Goal: Task Accomplishment & Management: Use online tool/utility

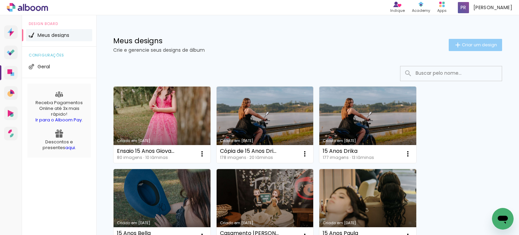
click at [462, 44] on span "Criar um design" at bounding box center [479, 45] width 35 height 4
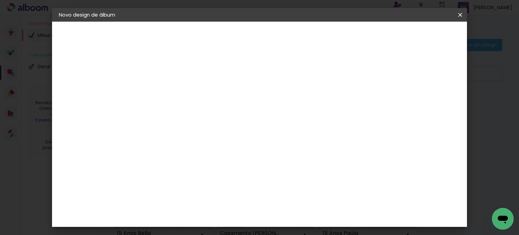
click at [169, 88] on input at bounding box center [169, 90] width 0 height 10
type input "15 Anos [PERSON_NAME]"
type paper-input "15 Anos [PERSON_NAME]"
click at [0, 0] on slot "Avançar" at bounding box center [0, 0] width 0 height 0
click at [174, 110] on input "[GEOGRAPHIC_DATA]" at bounding box center [183, 108] width 63 height 8
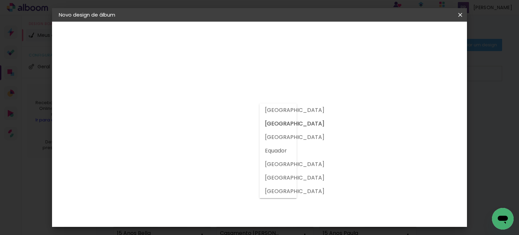
click at [186, 108] on input "[GEOGRAPHIC_DATA]" at bounding box center [183, 108] width 63 height 8
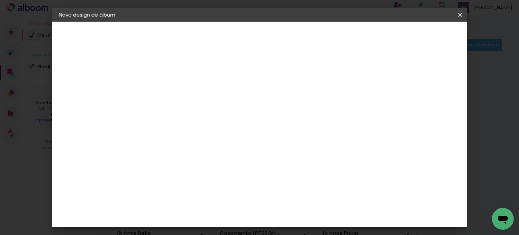
click at [0, 0] on slot "Tamanho Livre" at bounding box center [0, 0] width 0 height 0
click at [0, 0] on slot "Avançar" at bounding box center [0, 0] width 0 height 0
click at [151, 186] on input "30" at bounding box center [148, 186] width 18 height 10
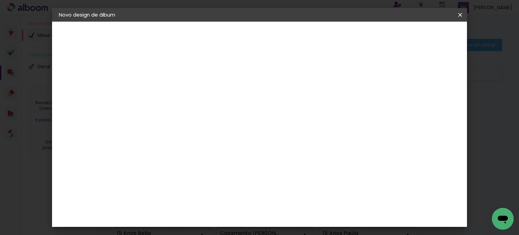
type input "25,4"
type paper-input "25,4"
click at [299, 186] on input "60" at bounding box center [297, 188] width 18 height 10
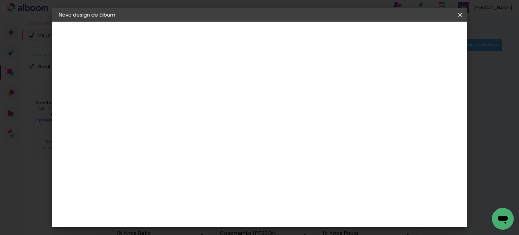
type input "51"
type paper-input "51"
click at [150, 132] on input "25,4" at bounding box center [148, 131] width 18 height 10
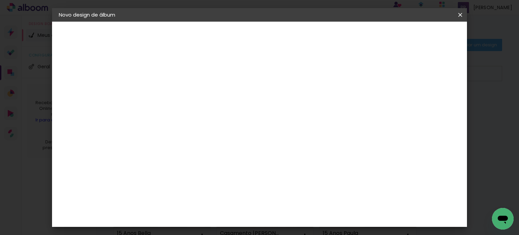
scroll to position [63, 0]
type input "20,3"
type paper-input "20,3"
click at [418, 38] on span "Iniciar design" at bounding box center [402, 35] width 31 height 5
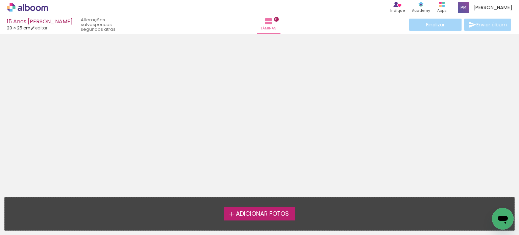
click at [243, 216] on span "Adicionar Fotos" at bounding box center [262, 214] width 53 height 6
click at [0, 0] on input "file" at bounding box center [0, 0] width 0 height 0
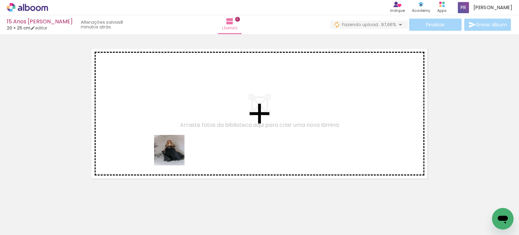
drag, startPoint x: 218, startPoint y: 218, endPoint x: 174, endPoint y: 155, distance: 76.3
click at [174, 155] on quentale-workspace at bounding box center [259, 117] width 519 height 235
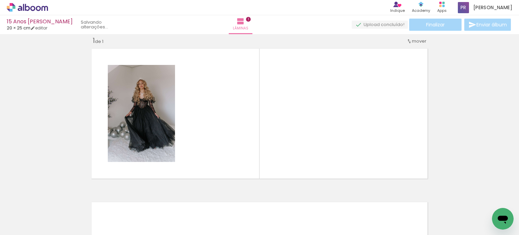
scroll to position [8, 0]
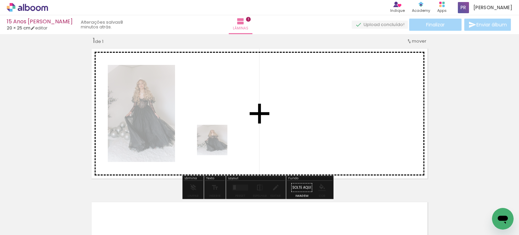
drag, startPoint x: 228, startPoint y: 215, endPoint x: 274, endPoint y: 209, distance: 46.3
click at [217, 136] on quentale-workspace at bounding box center [259, 117] width 519 height 235
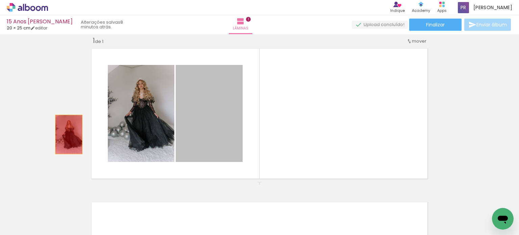
drag, startPoint x: 224, startPoint y: 133, endPoint x: 66, endPoint y: 134, distance: 157.5
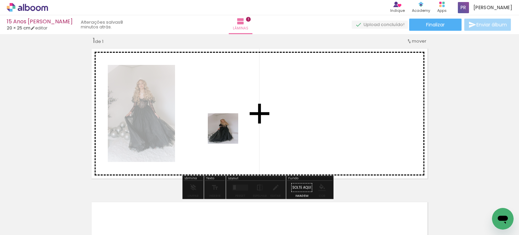
drag, startPoint x: 256, startPoint y: 207, endPoint x: 228, endPoint y: 133, distance: 79.3
click at [228, 133] on quentale-workspace at bounding box center [259, 117] width 519 height 235
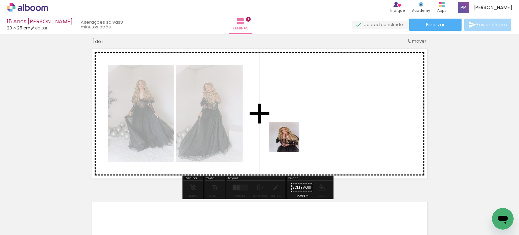
drag, startPoint x: 292, startPoint y: 210, endPoint x: 289, endPoint y: 136, distance: 73.7
click at [289, 136] on quentale-workspace at bounding box center [259, 117] width 519 height 235
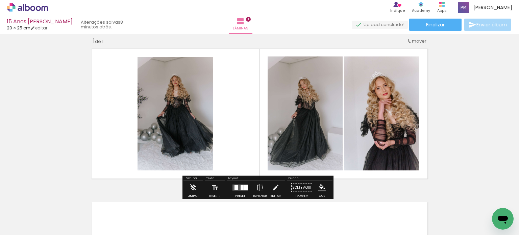
click at [27, 213] on input "Todas as fotos" at bounding box center [19, 215] width 26 height 6
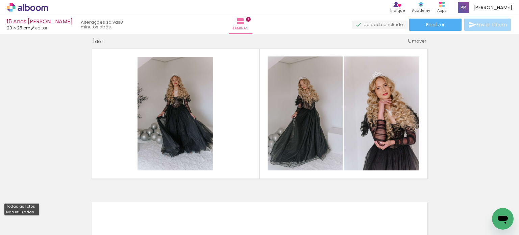
click at [0, 0] on slot "Não utilizadas" at bounding box center [0, 0] width 0 height 0
type input "Não utilizadas"
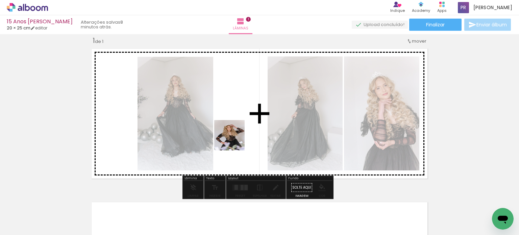
drag, startPoint x: 223, startPoint y: 216, endPoint x: 235, endPoint y: 136, distance: 81.0
click at [235, 136] on quentale-workspace at bounding box center [259, 117] width 519 height 235
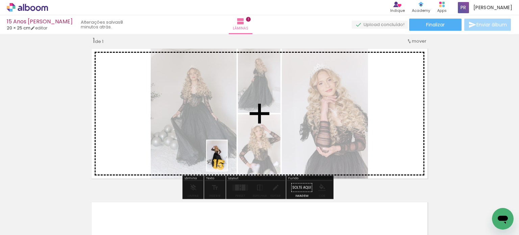
drag, startPoint x: 226, startPoint y: 213, endPoint x: 236, endPoint y: 189, distance: 26.7
click at [227, 159] on quentale-workspace at bounding box center [259, 117] width 519 height 235
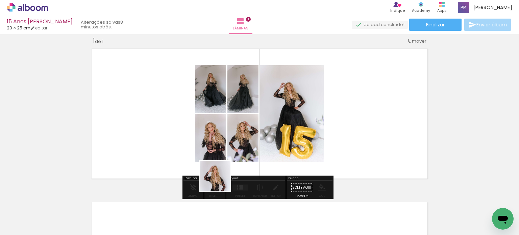
drag, startPoint x: 220, startPoint y: 207, endPoint x: 222, endPoint y: 157, distance: 50.0
click at [222, 157] on quentale-workspace at bounding box center [259, 117] width 519 height 235
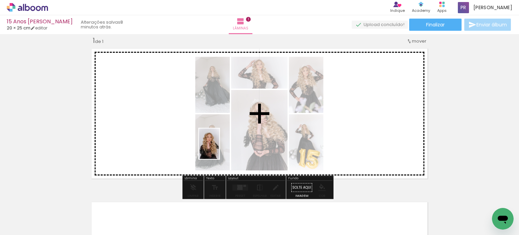
drag, startPoint x: 220, startPoint y: 215, endPoint x: 219, endPoint y: 149, distance: 65.9
click at [219, 149] on quentale-workspace at bounding box center [259, 117] width 519 height 235
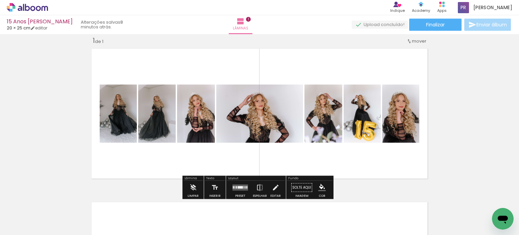
click at [239, 189] on quentale-layouter at bounding box center [241, 188] width 16 height 6
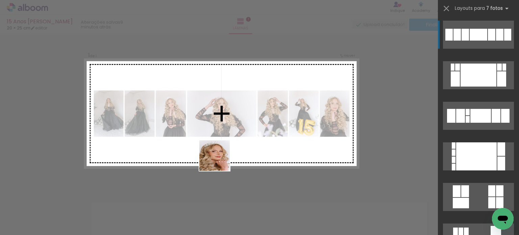
drag, startPoint x: 221, startPoint y: 210, endPoint x: 220, endPoint y: 153, distance: 56.1
click at [220, 153] on quentale-workspace at bounding box center [259, 117] width 519 height 235
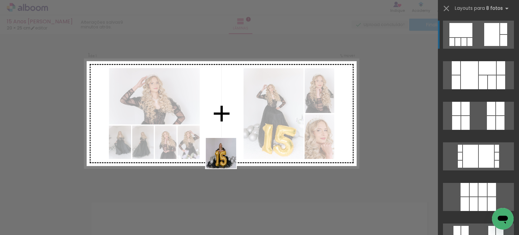
drag, startPoint x: 224, startPoint y: 214, endPoint x: 227, endPoint y: 149, distance: 64.3
click at [227, 149] on quentale-workspace at bounding box center [259, 117] width 519 height 235
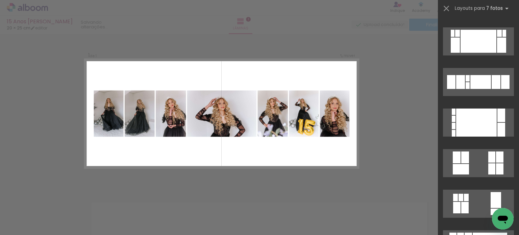
scroll to position [0, 0]
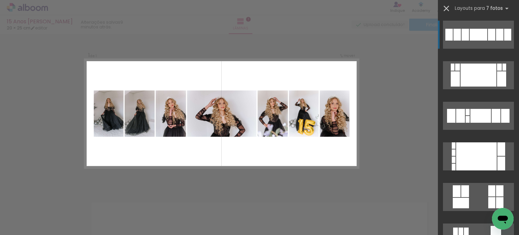
click at [445, 9] on iron-icon at bounding box center [446, 8] width 9 height 9
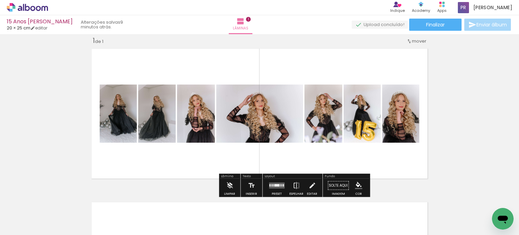
click at [276, 186] on quentale-layouter at bounding box center [277, 185] width 16 height 6
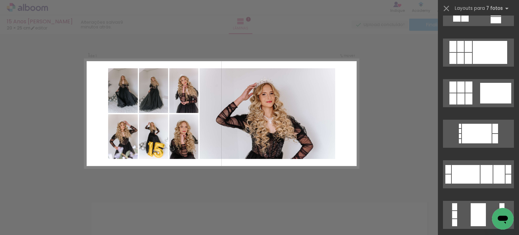
scroll to position [237, 0]
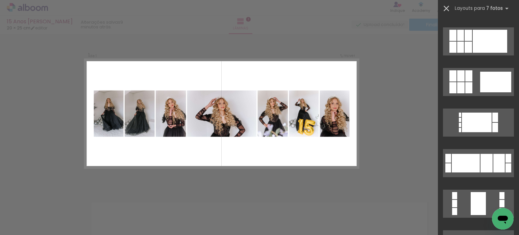
click at [444, 8] on iron-icon at bounding box center [446, 8] width 9 height 9
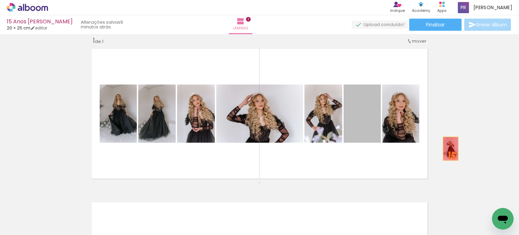
drag, startPoint x: 351, startPoint y: 127, endPoint x: 296, endPoint y: 197, distance: 89.5
click at [449, 148] on div "Inserir lâmina 1 de 1" at bounding box center [259, 181] width 519 height 307
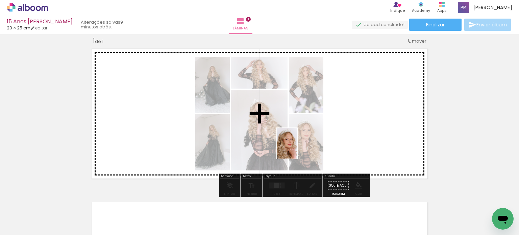
drag, startPoint x: 255, startPoint y: 220, endPoint x: 297, endPoint y: 148, distance: 83.0
click at [297, 148] on quentale-workspace at bounding box center [259, 117] width 519 height 235
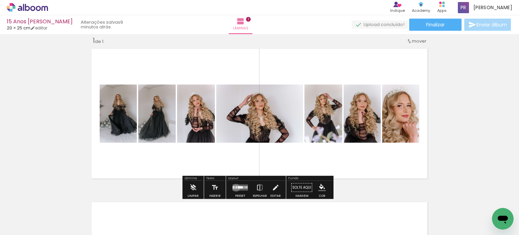
click at [236, 187] on div at bounding box center [236, 187] width 1 height 2
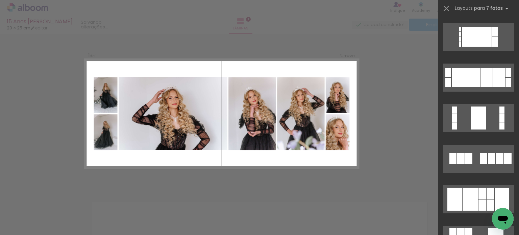
scroll to position [372, 0]
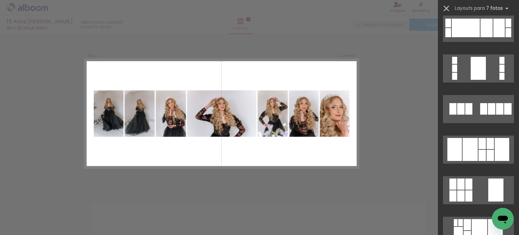
click at [444, 9] on iron-icon at bounding box center [446, 8] width 9 height 9
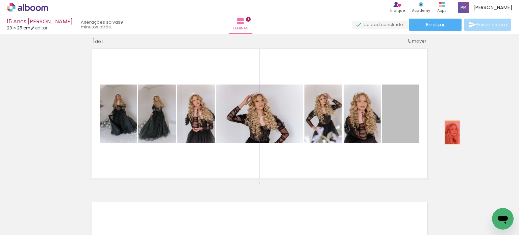
drag, startPoint x: 393, startPoint y: 123, endPoint x: 451, endPoint y: 132, distance: 58.2
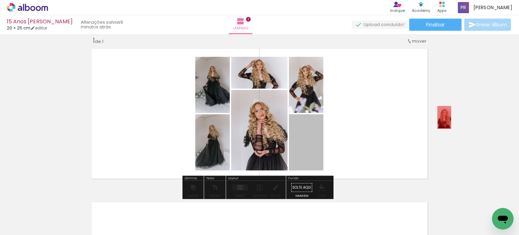
drag, startPoint x: 313, startPoint y: 135, endPoint x: 345, endPoint y: 136, distance: 32.5
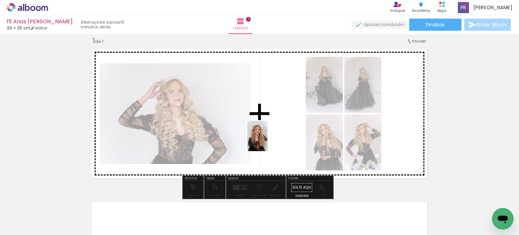
drag, startPoint x: 260, startPoint y: 194, endPoint x: 266, endPoint y: 193, distance: 6.6
click at [268, 141] on quentale-workspace at bounding box center [259, 117] width 519 height 235
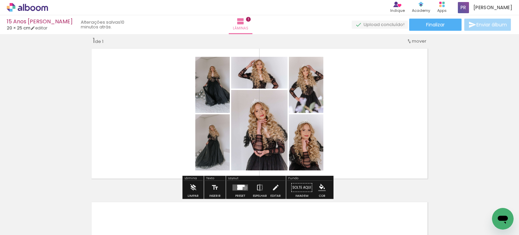
click at [243, 187] on quentale-layouter at bounding box center [241, 188] width 16 height 6
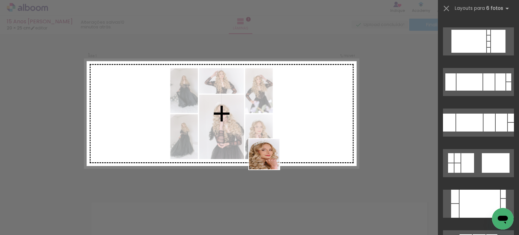
scroll to position [0, 0]
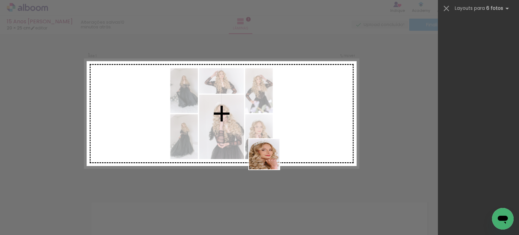
drag, startPoint x: 262, startPoint y: 211, endPoint x: 279, endPoint y: 142, distance: 71.1
click at [279, 142] on quentale-workspace at bounding box center [259, 117] width 519 height 235
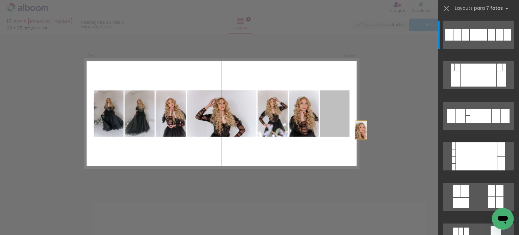
drag, startPoint x: 339, startPoint y: 120, endPoint x: 400, endPoint y: 151, distance: 68.5
click at [400, 151] on div "Inserir lâmina 1 de 1 Confirmar Cancelar" at bounding box center [259, 187] width 519 height 323
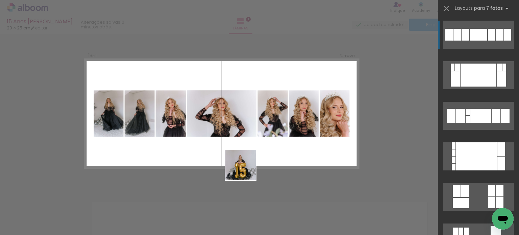
drag, startPoint x: 262, startPoint y: 211, endPoint x: 244, endPoint y: 152, distance: 61.1
click at [244, 152] on quentale-workspace at bounding box center [259, 117] width 519 height 235
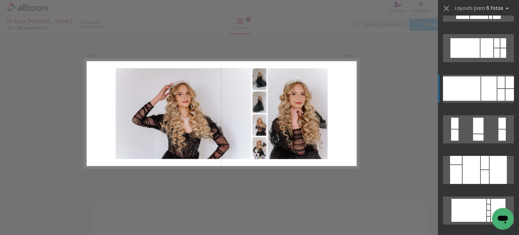
scroll to position [338, 0]
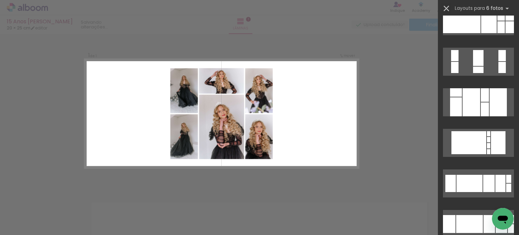
click at [444, 6] on iron-icon at bounding box center [446, 8] width 9 height 9
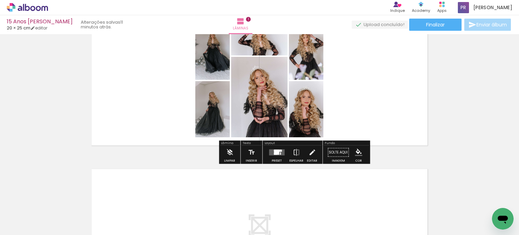
scroll to position [42, 0]
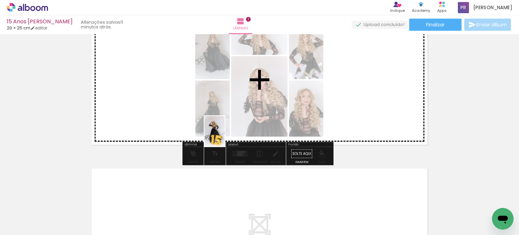
drag, startPoint x: 226, startPoint y: 219, endPoint x: 258, endPoint y: 194, distance: 40.3
click at [225, 135] on quentale-workspace at bounding box center [259, 117] width 519 height 235
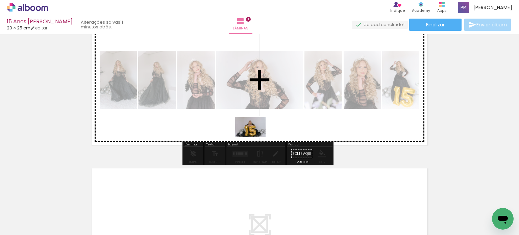
drag, startPoint x: 248, startPoint y: 212, endPoint x: 256, endPoint y: 133, distance: 79.2
click at [256, 133] on quentale-workspace at bounding box center [259, 117] width 519 height 235
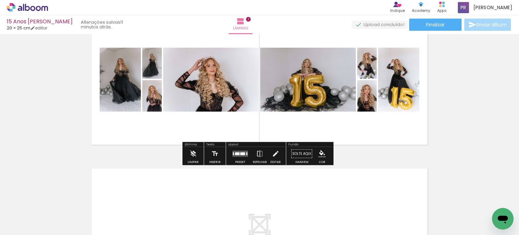
click at [235, 153] on div at bounding box center [237, 153] width 4 height 3
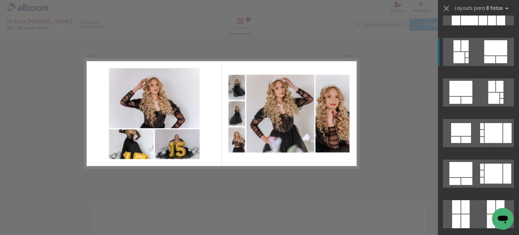
scroll to position [473, 0]
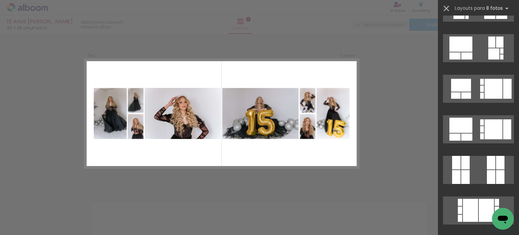
click at [448, 8] on iron-icon at bounding box center [446, 8] width 9 height 9
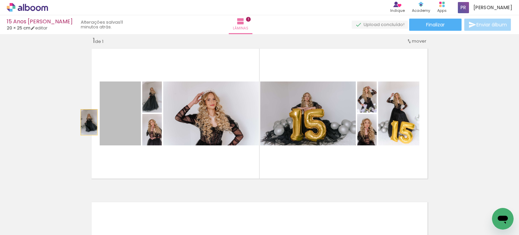
drag, startPoint x: 118, startPoint y: 121, endPoint x: 130, endPoint y: 112, distance: 15.4
click at [80, 123] on div "Inserir lâmina 1 de 1" at bounding box center [259, 181] width 519 height 307
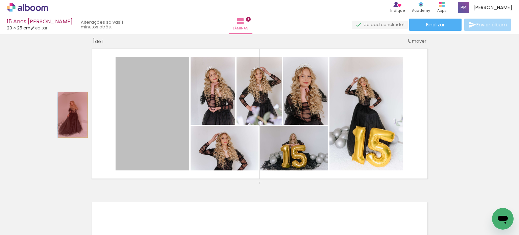
drag, startPoint x: 102, startPoint y: 110, endPoint x: 70, endPoint y: 115, distance: 32.4
click at [70, 115] on div "Inserir lâmina 1 de 1" at bounding box center [259, 181] width 519 height 307
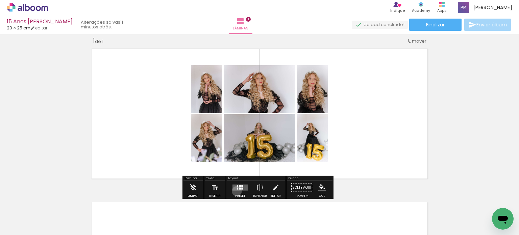
click at [235, 191] on div at bounding box center [240, 188] width 18 height 14
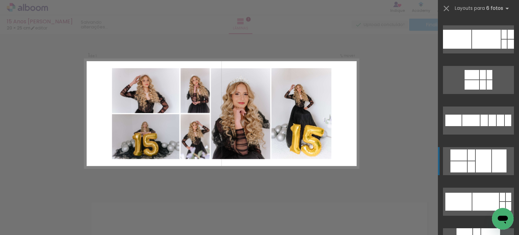
scroll to position [169, 0]
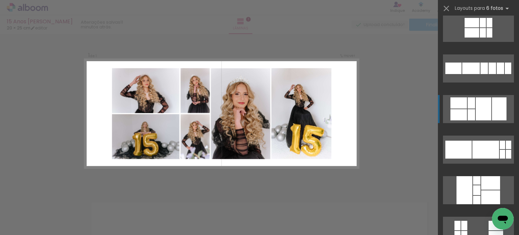
click at [476, 112] on div at bounding box center [484, 108] width 16 height 23
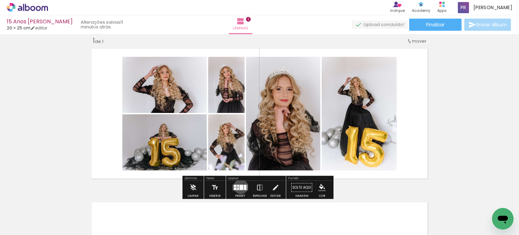
click at [240, 186] on div at bounding box center [242, 187] width 4 height 5
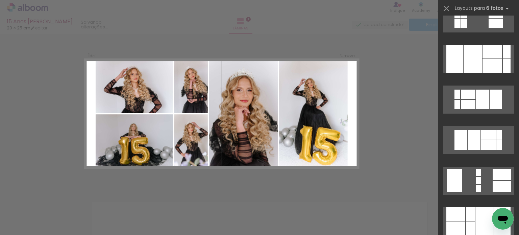
scroll to position [480, 0]
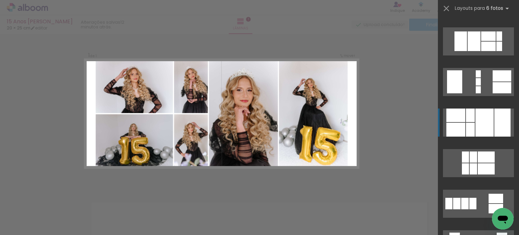
click at [469, 125] on div at bounding box center [470, 130] width 9 height 14
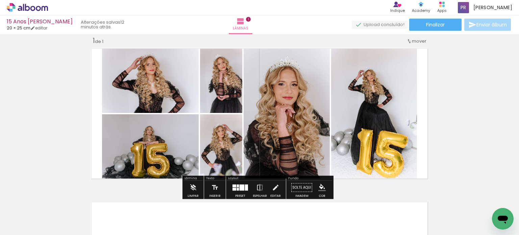
click at [349, 81] on quentale-photo at bounding box center [374, 113] width 86 height 137
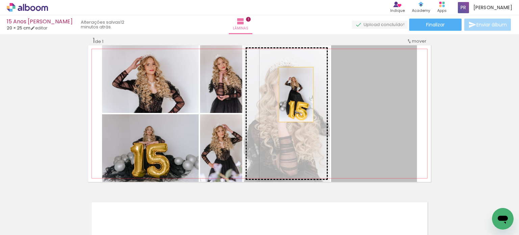
drag, startPoint x: 358, startPoint y: 93, endPoint x: 294, endPoint y: 94, distance: 64.2
click at [0, 0] on slot at bounding box center [0, 0] width 0 height 0
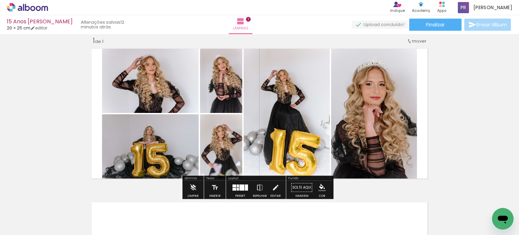
click at [456, 100] on div "Inserir lâmina 1 de 1" at bounding box center [259, 181] width 519 height 307
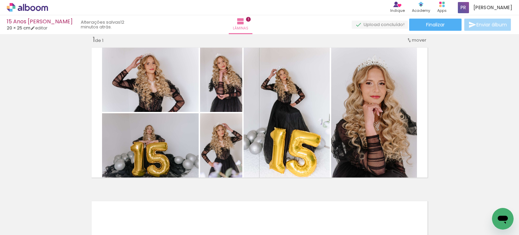
scroll to position [8, 0]
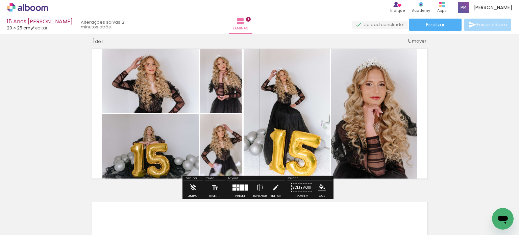
click at [235, 186] on quentale-layouter at bounding box center [241, 188] width 16 height 6
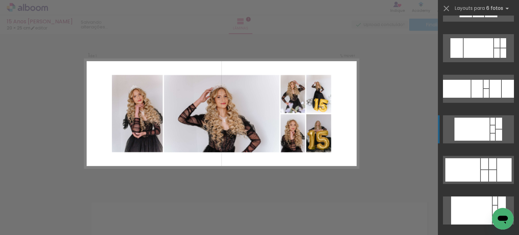
scroll to position [3778, 0]
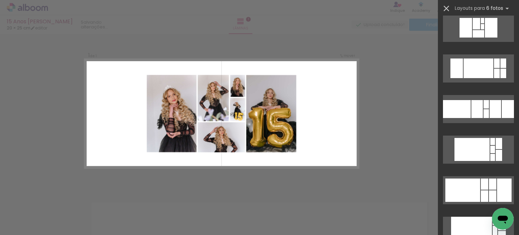
click at [447, 6] on iron-icon at bounding box center [446, 8] width 9 height 9
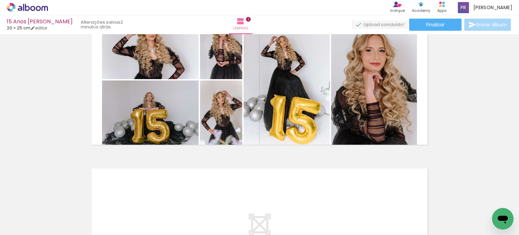
scroll to position [0, 2924]
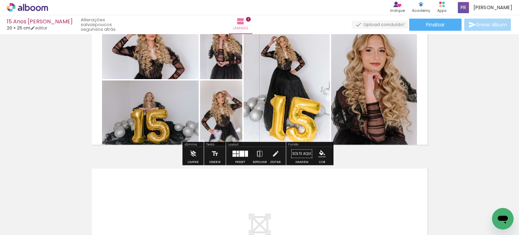
click at [236, 158] on div at bounding box center [240, 154] width 18 height 14
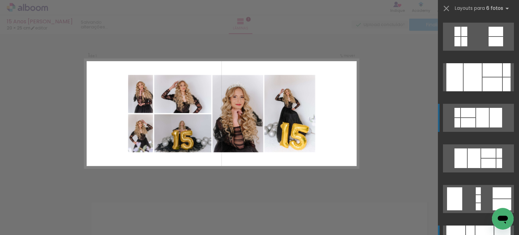
scroll to position [345, 0]
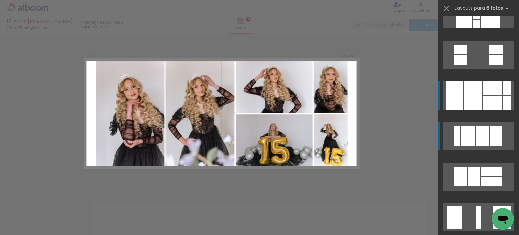
click at [468, 92] on div at bounding box center [473, 95] width 18 height 28
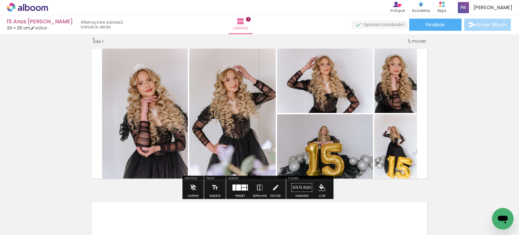
click at [165, 124] on quentale-photo at bounding box center [145, 113] width 86 height 137
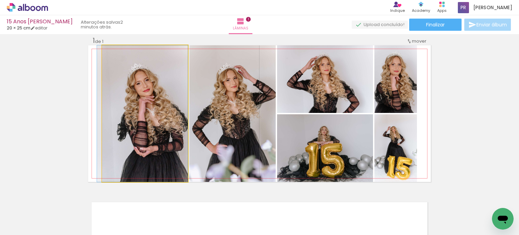
drag, startPoint x: 158, startPoint y: 122, endPoint x: 146, endPoint y: 122, distance: 11.8
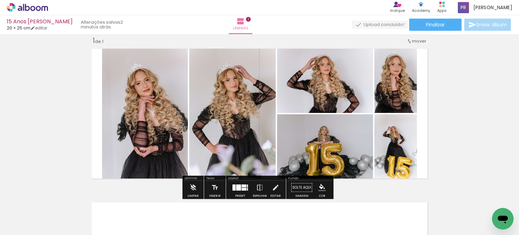
click at [146, 122] on quentale-photo at bounding box center [145, 113] width 86 height 137
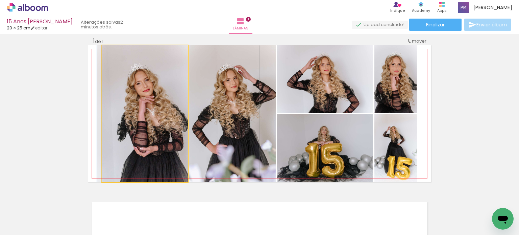
click at [146, 122] on quentale-photo at bounding box center [145, 113] width 86 height 137
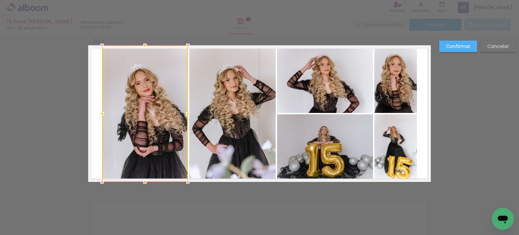
click at [146, 122] on div at bounding box center [145, 113] width 86 height 137
click at [197, 32] on div at bounding box center [259, 17] width 519 height 34
click at [166, 98] on div at bounding box center [145, 113] width 86 height 137
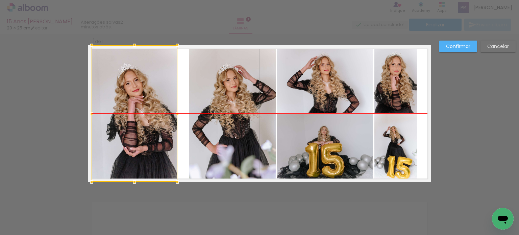
drag, startPoint x: 152, startPoint y: 99, endPoint x: 142, endPoint y: 99, distance: 10.5
click at [142, 99] on div at bounding box center [135, 113] width 86 height 137
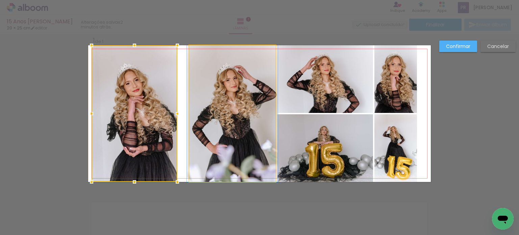
click at [214, 99] on quentale-photo at bounding box center [232, 113] width 87 height 137
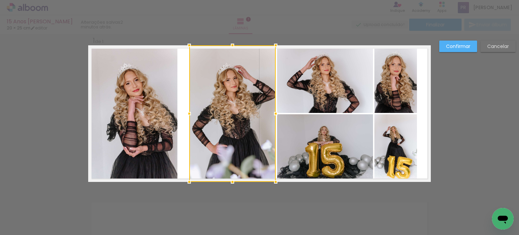
click at [214, 99] on div at bounding box center [232, 113] width 87 height 137
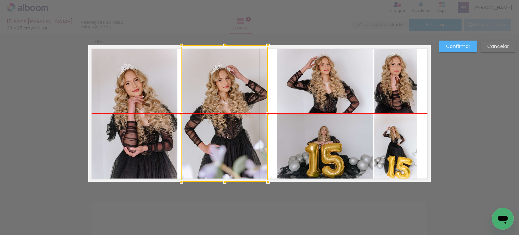
drag, startPoint x: 218, startPoint y: 99, endPoint x: 210, endPoint y: 100, distance: 7.8
click at [210, 100] on div at bounding box center [224, 113] width 87 height 137
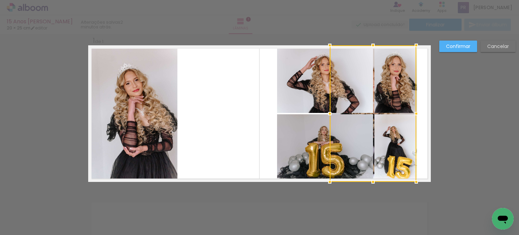
drag, startPoint x: 212, startPoint y: 100, endPoint x: 360, endPoint y: 113, distance: 148.9
click at [360, 113] on div at bounding box center [373, 113] width 87 height 137
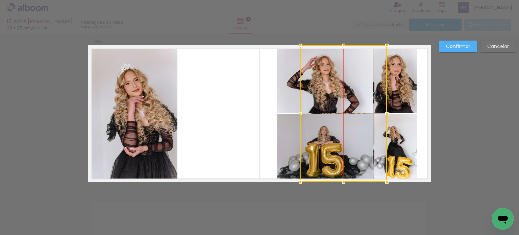
click at [376, 98] on div at bounding box center [343, 113] width 87 height 137
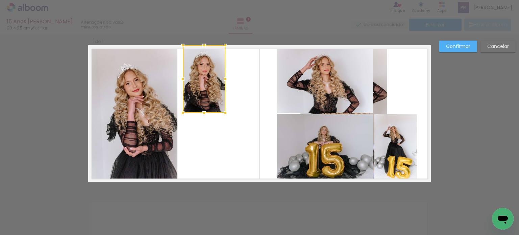
drag, startPoint x: 385, startPoint y: 98, endPoint x: 193, endPoint y: 100, distance: 191.6
click at [193, 100] on div at bounding box center [204, 79] width 43 height 68
click at [390, 142] on quentale-photo at bounding box center [395, 148] width 43 height 68
click at [225, 113] on div at bounding box center [204, 79] width 43 height 68
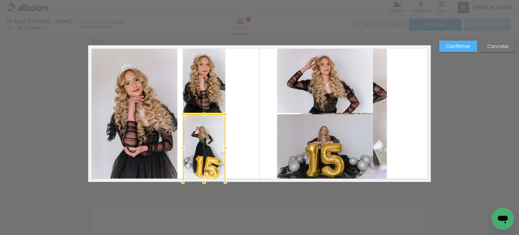
drag, startPoint x: 390, startPoint y: 142, endPoint x: 203, endPoint y: 138, distance: 186.6
click at [203, 138] on div at bounding box center [204, 148] width 43 height 68
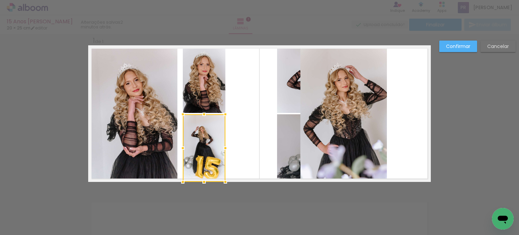
click at [330, 98] on quentale-photo at bounding box center [343, 113] width 87 height 137
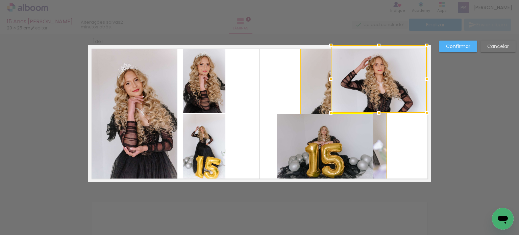
drag, startPoint x: 328, startPoint y: 97, endPoint x: 386, endPoint y: 101, distance: 57.6
click at [386, 101] on div at bounding box center [379, 79] width 96 height 68
click at [372, 97] on div at bounding box center [379, 79] width 96 height 68
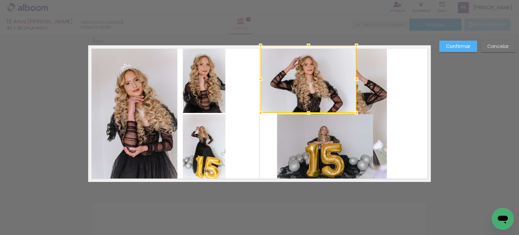
drag, startPoint x: 372, startPoint y: 96, endPoint x: 302, endPoint y: 98, distance: 70.3
click at [302, 98] on div at bounding box center [309, 79] width 96 height 68
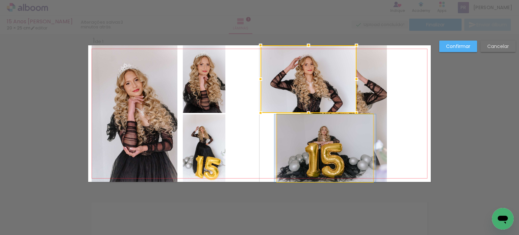
click at [315, 135] on quentale-photo at bounding box center [325, 148] width 96 height 68
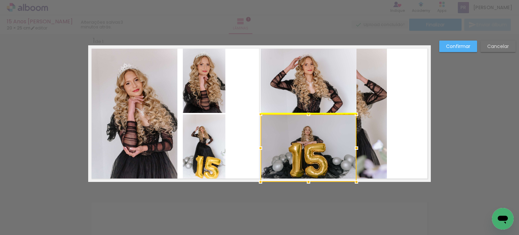
drag, startPoint x: 315, startPoint y: 135, endPoint x: 298, endPoint y: 134, distance: 16.9
click at [298, 134] on div at bounding box center [309, 148] width 96 height 68
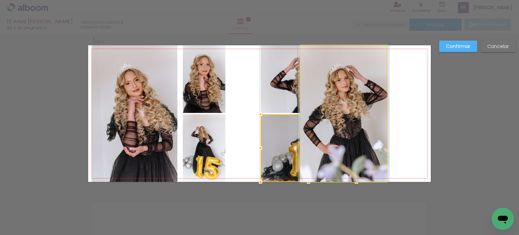
click at [365, 113] on quentale-photo at bounding box center [343, 113] width 87 height 137
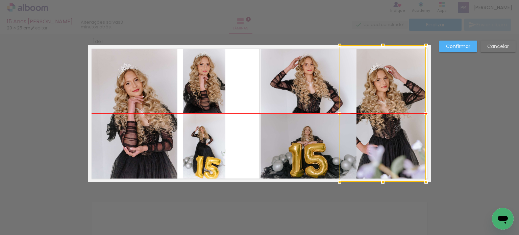
drag, startPoint x: 365, startPoint y: 113, endPoint x: 404, endPoint y: 115, distance: 39.3
click at [404, 115] on div at bounding box center [383, 113] width 87 height 137
click at [323, 99] on quentale-photo at bounding box center [309, 79] width 96 height 68
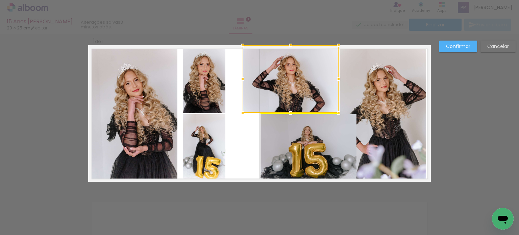
drag, startPoint x: 320, startPoint y: 99, endPoint x: 302, endPoint y: 99, distance: 18.2
click at [302, 99] on div at bounding box center [291, 79] width 96 height 68
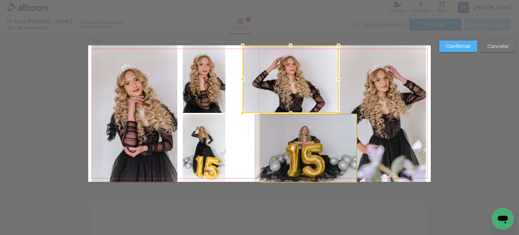
drag, startPoint x: 299, startPoint y: 132, endPoint x: 274, endPoint y: 132, distance: 25.0
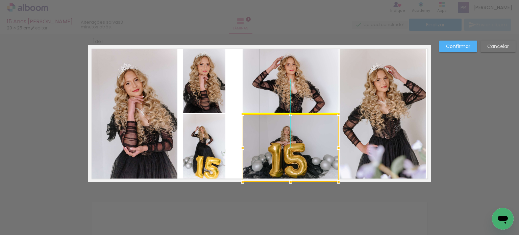
drag, startPoint x: 290, startPoint y: 130, endPoint x: 269, endPoint y: 128, distance: 21.0
click at [269, 128] on div at bounding box center [291, 148] width 96 height 68
click at [461, 118] on div "Confirmar Cancelar" at bounding box center [259, 187] width 519 height 323
click at [0, 0] on slot "Confirmar" at bounding box center [0, 0] width 0 height 0
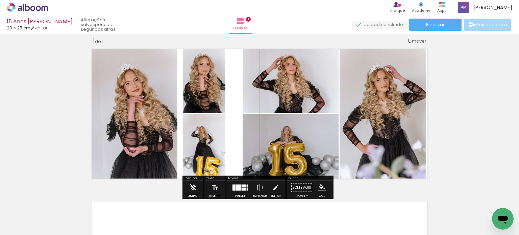
click at [213, 157] on quentale-photo at bounding box center [204, 148] width 43 height 68
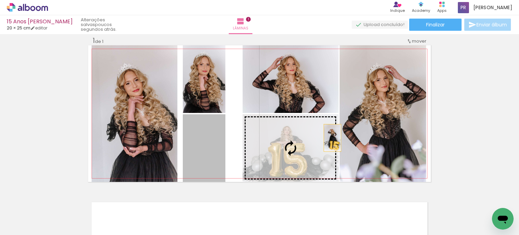
drag, startPoint x: 209, startPoint y: 147, endPoint x: 382, endPoint y: 136, distance: 173.0
click at [0, 0] on slot at bounding box center [0, 0] width 0 height 0
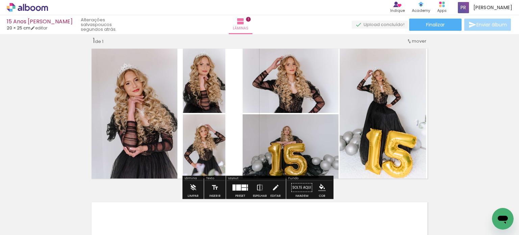
click at [469, 121] on div "Inserir lâmina 1 de 1" at bounding box center [259, 181] width 519 height 307
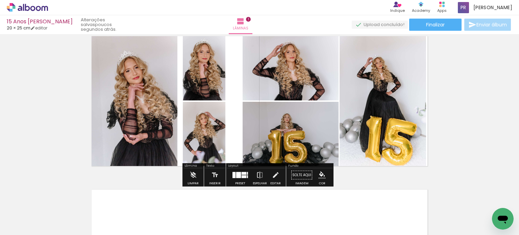
scroll to position [8, 0]
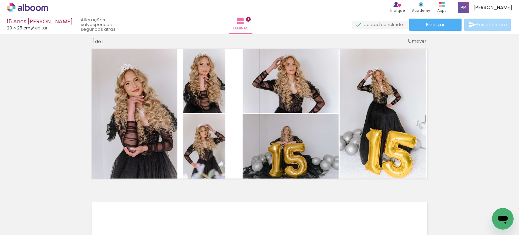
click at [449, 114] on div "Inserir lâmina 1 de 1" at bounding box center [259, 181] width 519 height 307
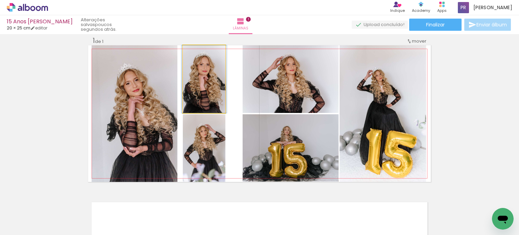
click at [220, 91] on quentale-photo at bounding box center [204, 79] width 43 height 68
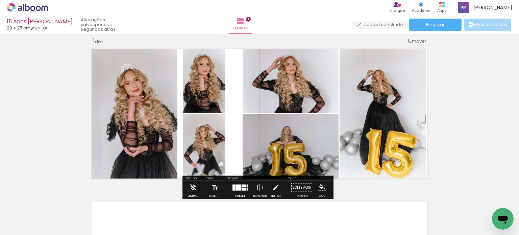
click at [217, 90] on quentale-photo at bounding box center [204, 79] width 43 height 68
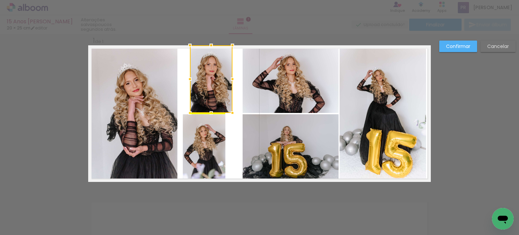
drag, startPoint x: 208, startPoint y: 90, endPoint x: 215, endPoint y: 90, distance: 7.1
click at [215, 90] on div at bounding box center [211, 79] width 43 height 68
click at [195, 124] on quentale-photo at bounding box center [204, 148] width 43 height 68
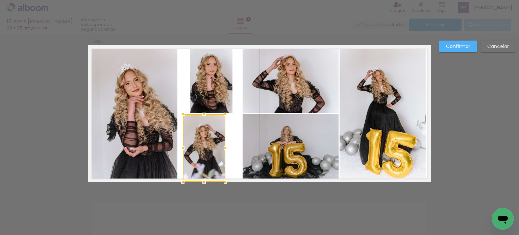
click at [195, 124] on div at bounding box center [204, 148] width 43 height 68
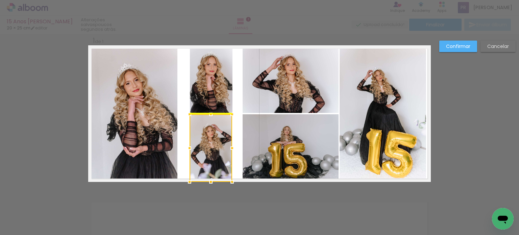
drag, startPoint x: 195, startPoint y: 124, endPoint x: 203, endPoint y: 125, distance: 8.1
click at [203, 125] on div at bounding box center [211, 148] width 43 height 68
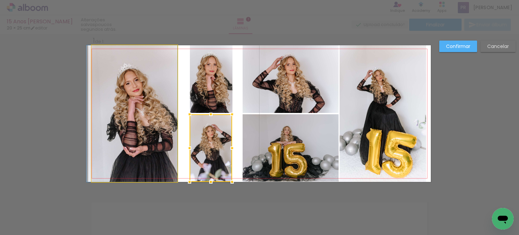
click at [143, 104] on quentale-photo at bounding box center [135, 113] width 86 height 137
click at [190, 114] on div at bounding box center [211, 148] width 43 height 68
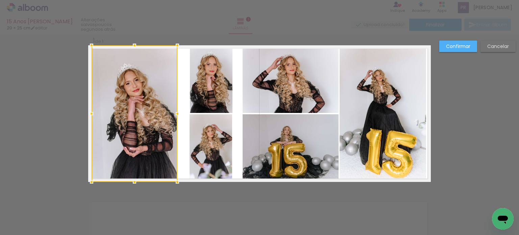
click at [143, 104] on div at bounding box center [135, 113] width 86 height 137
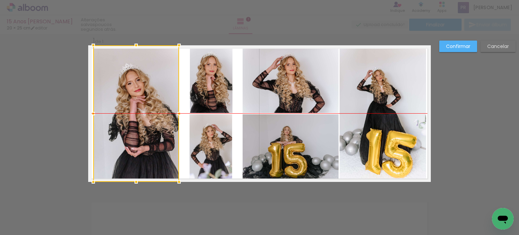
click at [145, 104] on div at bounding box center [136, 113] width 86 height 137
click at [458, 105] on div "Confirmar Cancelar" at bounding box center [259, 187] width 519 height 323
click at [0, 0] on slot "Confirmar" at bounding box center [0, 0] width 0 height 0
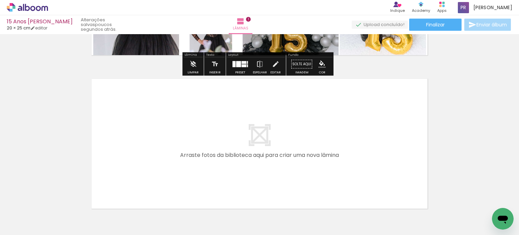
scroll to position [144, 0]
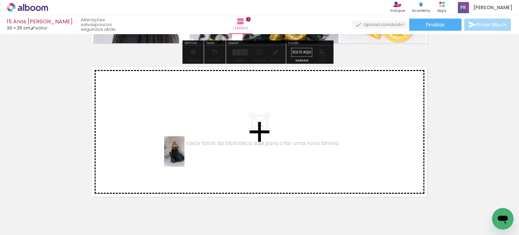
drag, startPoint x: 220, startPoint y: 211, endPoint x: 185, endPoint y: 156, distance: 64.9
click at [185, 156] on quentale-workspace at bounding box center [259, 117] width 519 height 235
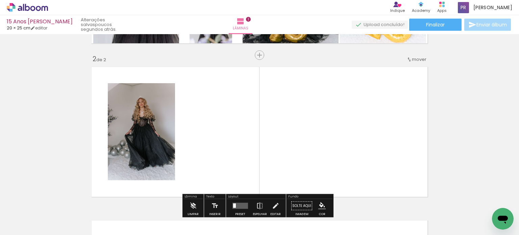
scroll to position [162, 0]
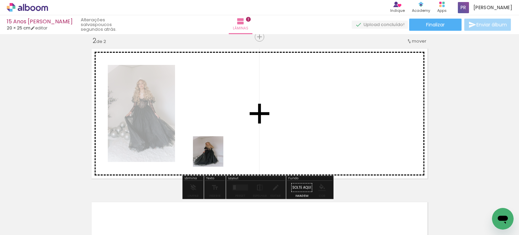
drag, startPoint x: 215, startPoint y: 178, endPoint x: 260, endPoint y: 225, distance: 65.2
click at [211, 139] on quentale-workspace at bounding box center [259, 117] width 519 height 235
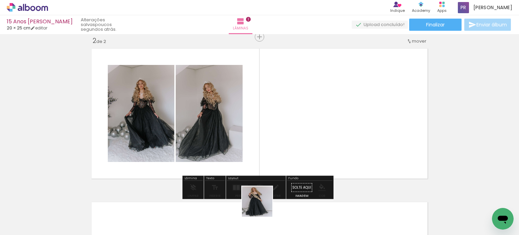
drag, startPoint x: 262, startPoint y: 206, endPoint x: 275, endPoint y: 150, distance: 58.2
click at [275, 150] on quentale-workspace at bounding box center [259, 117] width 519 height 235
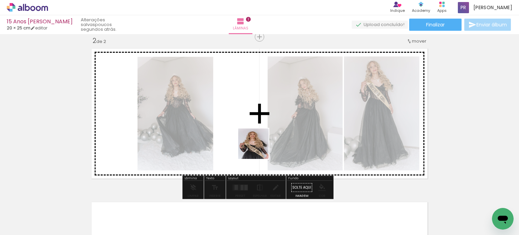
drag, startPoint x: 259, startPoint y: 149, endPoint x: 269, endPoint y: 202, distance: 54.4
click at [260, 137] on quentale-workspace at bounding box center [259, 117] width 519 height 235
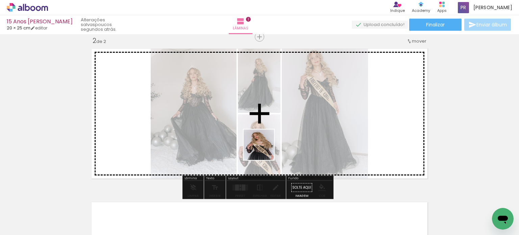
drag, startPoint x: 258, startPoint y: 214, endPoint x: 246, endPoint y: 196, distance: 21.1
click at [264, 144] on quentale-workspace at bounding box center [259, 117] width 519 height 235
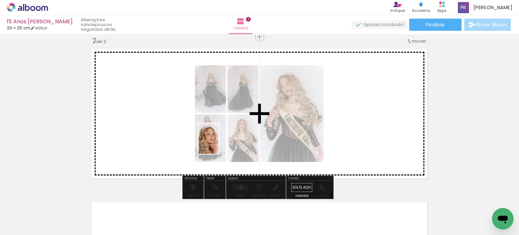
drag, startPoint x: 219, startPoint y: 174, endPoint x: 219, endPoint y: 144, distance: 30.1
click at [219, 144] on quentale-workspace at bounding box center [259, 117] width 519 height 235
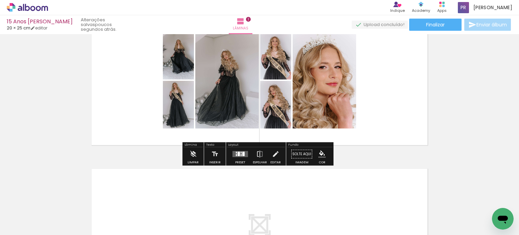
scroll to position [196, 0]
